Goal: Task Accomplishment & Management: Use online tool/utility

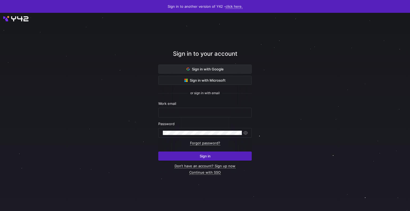
click at [221, 67] on span "Sign in with Google" at bounding box center [205, 69] width 37 height 4
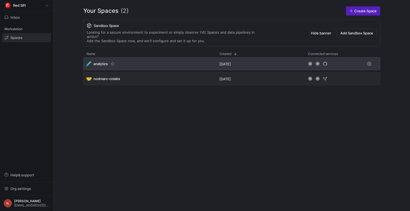
click at [180, 64] on div "🧪 analytics" at bounding box center [149, 63] width 133 height 13
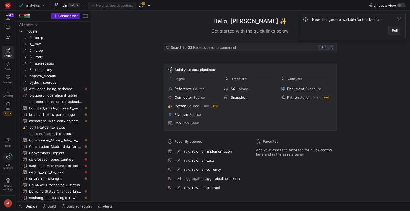
click at [394, 33] on span at bounding box center [395, 30] width 12 height 9
click at [29, 206] on span "Deploy" at bounding box center [31, 206] width 11 height 4
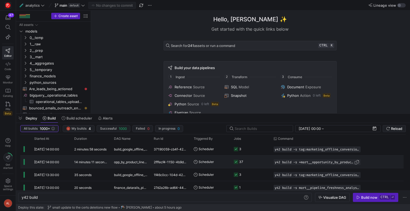
click at [302, 161] on span "y42 build -s +mart__opportunity_by_product_line" at bounding box center [315, 162] width 80 height 4
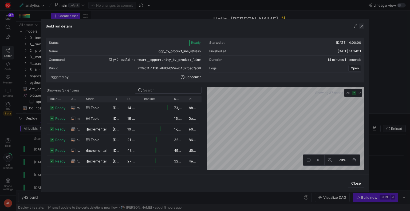
click at [361, 26] on span "button" at bounding box center [361, 25] width 5 height 5
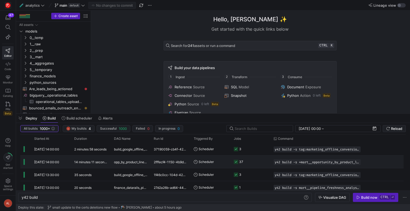
click at [271, 161] on div "y42 build -s +mart__opportunity_by_product_line" at bounding box center [316, 162] width 93 height 13
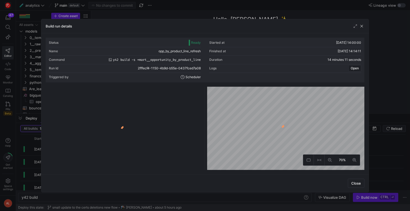
click at [362, 27] on span "button" at bounding box center [361, 25] width 5 height 5
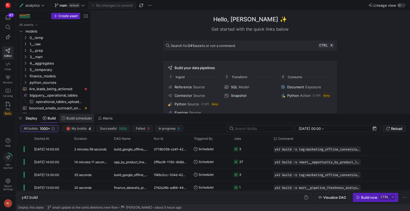
click at [68, 118] on span "Build scheduler" at bounding box center [79, 118] width 26 height 4
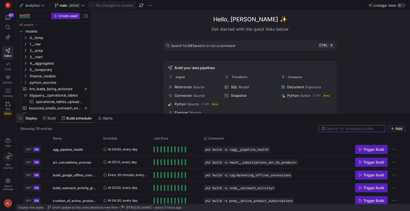
click at [19, 117] on span "button" at bounding box center [20, 118] width 9 height 9
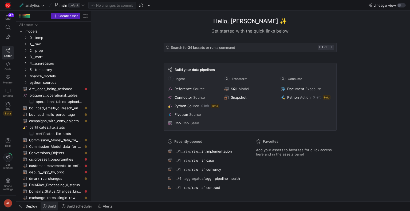
click at [56, 205] on span "Build" at bounding box center [52, 206] width 8 height 4
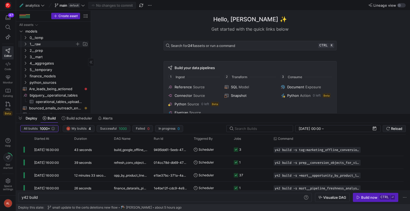
click at [25, 45] on icon "Press SPACE to select this row." at bounding box center [25, 43] width 4 height 3
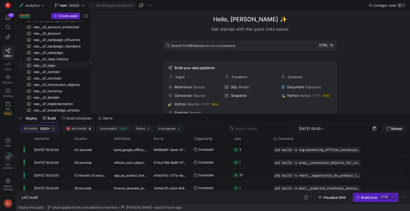
click at [47, 67] on span "raw__sf_case​​​​​​​​​​" at bounding box center [57, 65] width 49 height 6
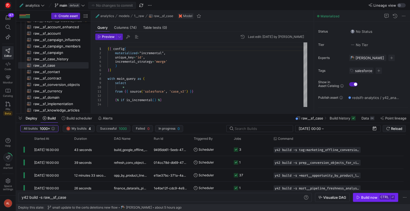
click at [363, 198] on div "Build now" at bounding box center [369, 197] width 16 height 4
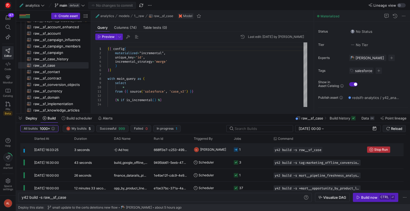
click at [376, 148] on span "Stop Run" at bounding box center [381, 150] width 14 height 4
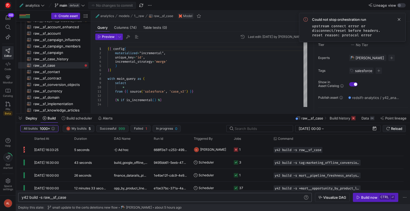
click at [45, 197] on div "y42 build -s raw__sf_case" at bounding box center [163, 197] width 282 height 4
click at [378, 198] on span "Build now ctrl ⏎" at bounding box center [375, 197] width 38 height 4
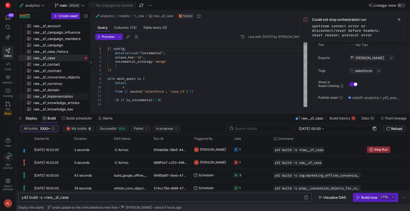
click at [51, 96] on span "raw__sf_implementation​​​​​​​​​​" at bounding box center [57, 96] width 49 height 6
click at [400, 18] on span at bounding box center [399, 19] width 6 height 6
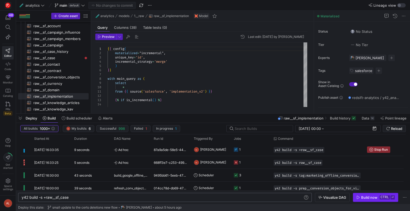
click at [368, 198] on div "Build now" at bounding box center [369, 197] width 16 height 4
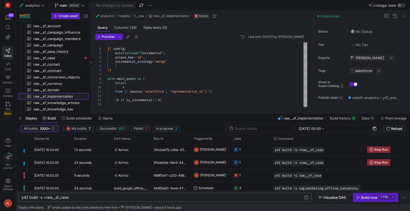
click at [55, 96] on span "raw__sf_implementation​​​​​​​​​​" at bounding box center [57, 96] width 49 height 6
click at [59, 79] on span "raw__sf_conversion_objects​​​​​​​​​​" at bounding box center [57, 77] width 49 height 6
click at [57, 97] on span "raw__sf_implementation​​​​​​​​​​" at bounding box center [57, 96] width 49 height 6
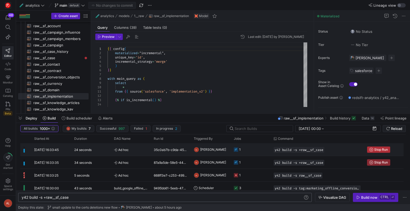
click at [372, 149] on icon "button" at bounding box center [371, 150] width 4 height 4
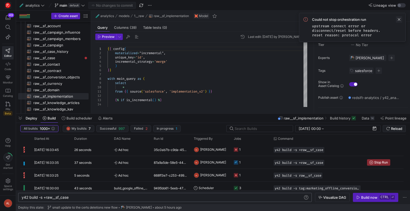
click at [400, 19] on span at bounding box center [399, 19] width 6 height 6
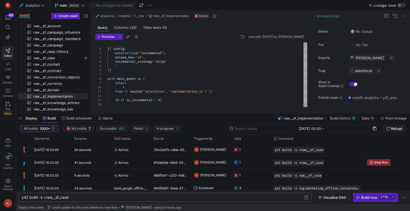
click at [77, 197] on div "y42 build -s +raw__sf_case" at bounding box center [163, 197] width 282 height 4
type textarea "y42 build -s +raw__sf_implementation"
click at [375, 200] on span "button" at bounding box center [375, 197] width 45 height 9
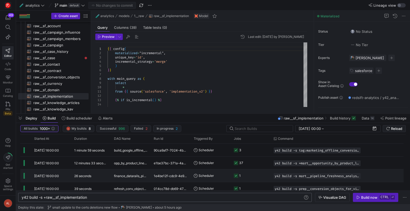
scroll to position [0, 0]
